Goal: Navigation & Orientation: Go to known website

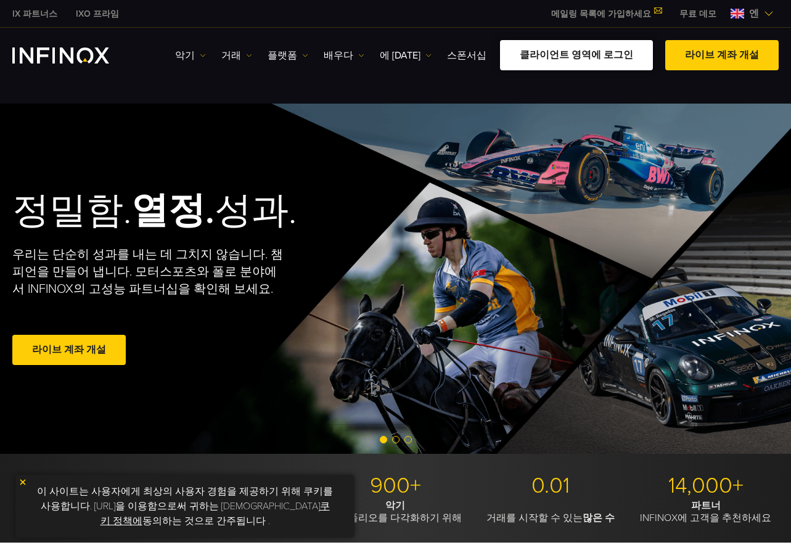
click at [605, 59] on font "클라이언트 영역에 로그인" at bounding box center [576, 55] width 113 height 12
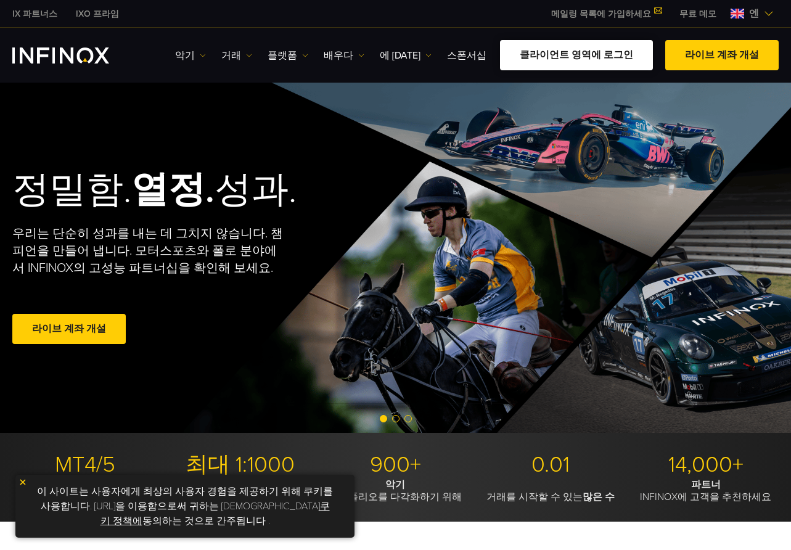
click at [585, 56] on font "클라이언트 영역에 로그인" at bounding box center [576, 55] width 113 height 12
